Goal: Task Accomplishment & Management: Use online tool/utility

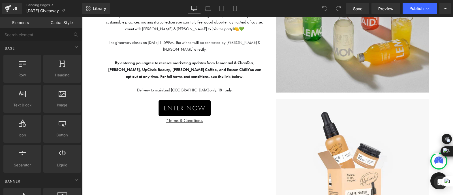
scroll to position [116, 0]
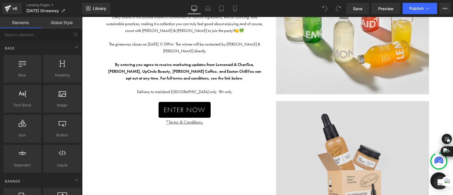
click at [349, 142] on img at bounding box center [352, 177] width 153 height 153
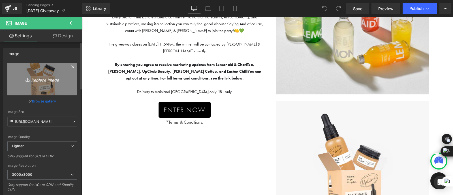
click at [45, 77] on icon "Replace Image" at bounding box center [42, 79] width 45 height 7
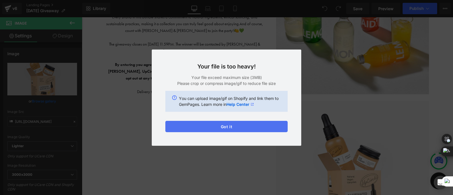
click at [235, 126] on button "Got it" at bounding box center [226, 126] width 122 height 11
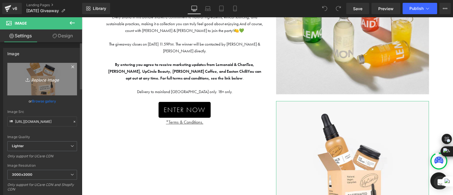
click at [47, 79] on icon "Replace Image" at bounding box center [42, 79] width 45 height 7
type input "C:\fakepath\Screenshot [DATE] 113335.png"
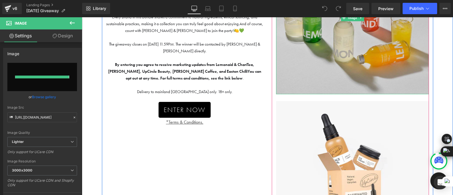
type input "[URL][DOMAIN_NAME]"
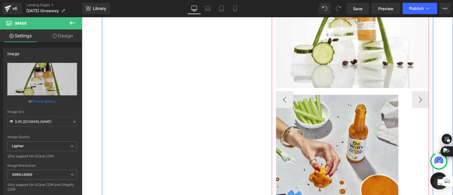
scroll to position [263, 0]
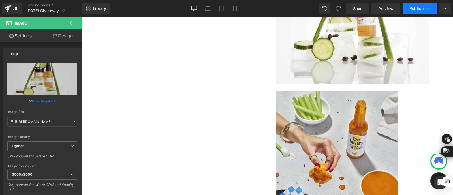
click at [420, 10] on span "Publish" at bounding box center [416, 8] width 14 height 5
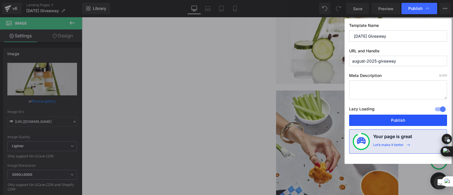
click at [385, 121] on button "Publish" at bounding box center [398, 120] width 98 height 11
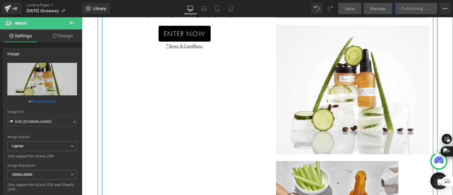
scroll to position [186, 0]
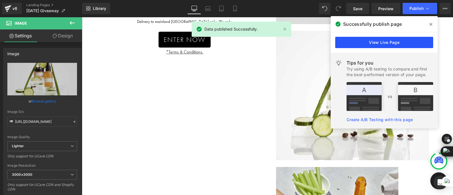
click at [354, 44] on link "View Live Page" at bounding box center [384, 42] width 98 height 11
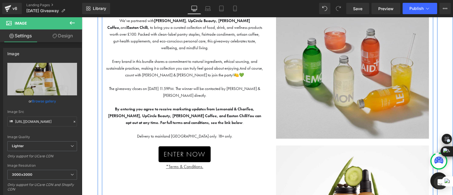
scroll to position [68, 0]
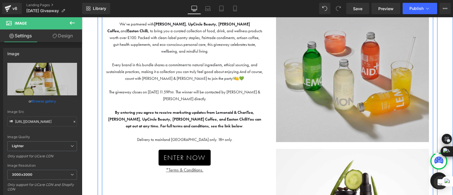
click at [323, 94] on img at bounding box center [352, 65] width 153 height 153
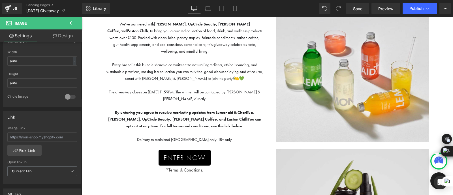
scroll to position [110, 0]
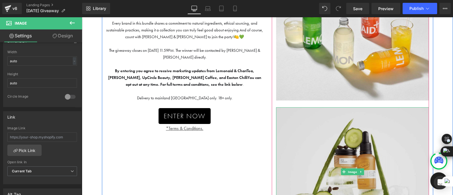
click at [324, 138] on img at bounding box center [352, 171] width 153 height 129
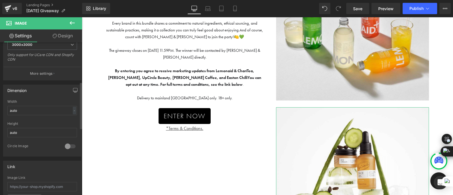
scroll to position [130, 0]
click at [30, 110] on input "auto" at bounding box center [42, 109] width 70 height 9
type input "aut"
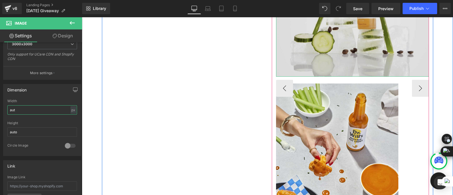
scroll to position [271, 0]
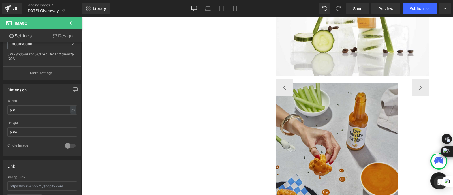
click at [313, 128] on img at bounding box center [337, 159] width 122 height 153
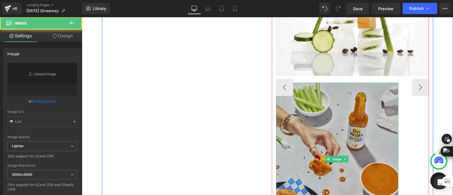
type input "[URL][DOMAIN_NAME]"
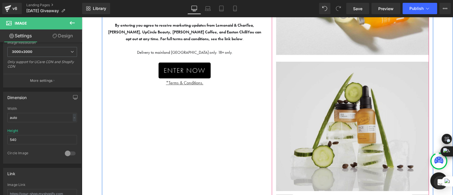
scroll to position [155, 0]
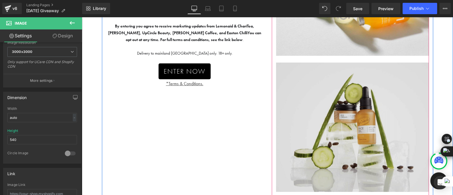
click at [342, 114] on img at bounding box center [352, 127] width 153 height 129
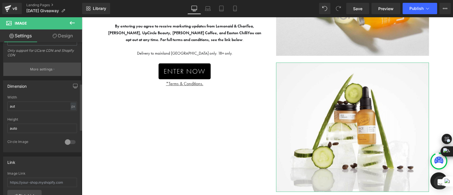
scroll to position [134, 0]
drag, startPoint x: 27, startPoint y: 126, endPoint x: 2, endPoint y: 125, distance: 25.2
click at [2, 125] on div "Dimension autpx Width aut px % px auto Height auto 0 Circle Image" at bounding box center [42, 114] width 85 height 76
type input "540"
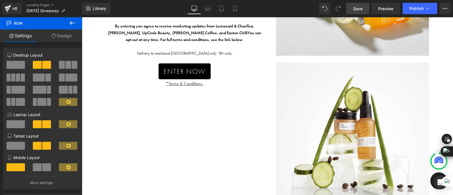
click at [361, 8] on span "Save" at bounding box center [357, 9] width 9 height 6
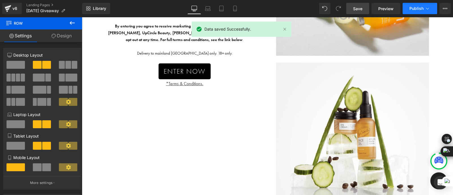
click at [418, 7] on span "Publish" at bounding box center [416, 8] width 14 height 5
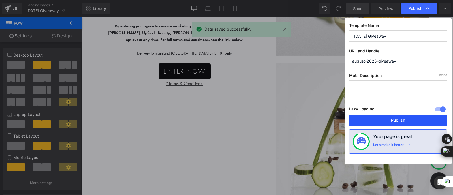
click at [391, 115] on button "Publish" at bounding box center [398, 120] width 98 height 11
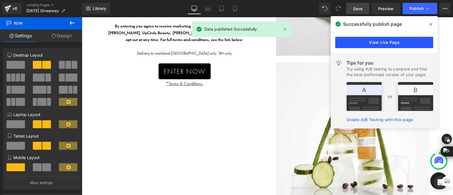
click at [381, 42] on link "View Live Page" at bounding box center [384, 42] width 98 height 11
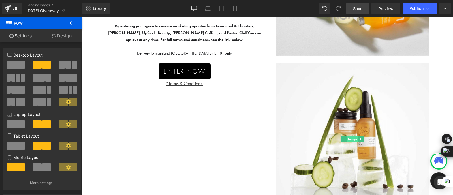
click at [351, 139] on span "Image" at bounding box center [351, 138] width 11 height 7
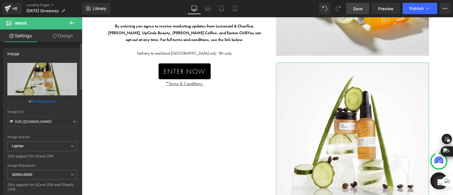
click at [44, 100] on link "Browse gallery" at bounding box center [44, 101] width 24 height 10
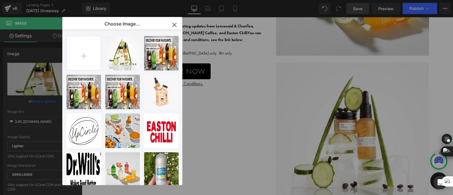
drag, startPoint x: 173, startPoint y: 25, endPoint x: 75, endPoint y: 16, distance: 98.2
click at [173, 25] on icon "button" at bounding box center [174, 24] width 9 height 9
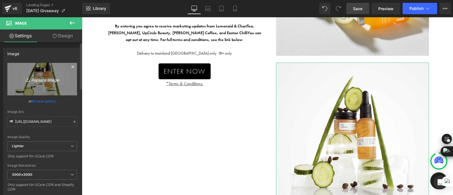
click at [53, 74] on link "Replace Image" at bounding box center [42, 79] width 70 height 33
type input "C:\fakepath\Screenshot [DATE] 113335.png"
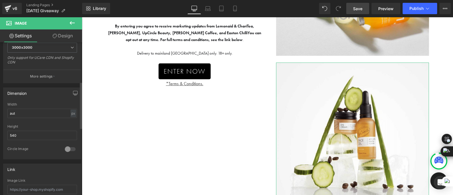
scroll to position [128, 0]
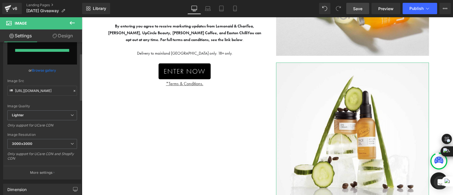
type input "[URL][DOMAIN_NAME]"
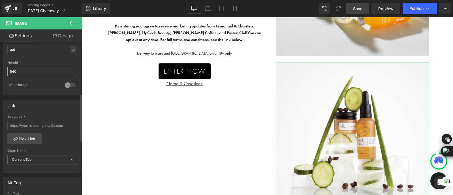
scroll to position [191, 0]
click at [416, 7] on span "Publish" at bounding box center [416, 8] width 14 height 5
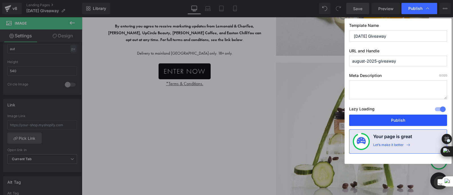
click at [393, 117] on button "Publish" at bounding box center [398, 120] width 98 height 11
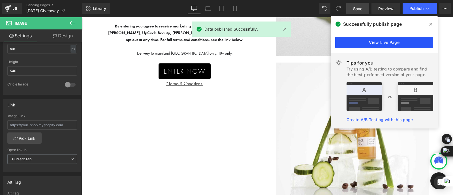
click at [375, 41] on link "View Live Page" at bounding box center [384, 42] width 98 height 11
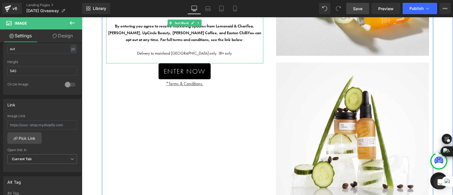
scroll to position [0, 0]
